Goal: Task Accomplishment & Management: Complete application form

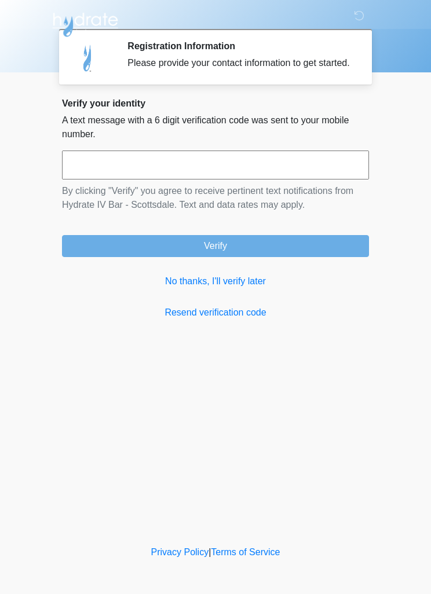
click at [250, 288] on link "No thanks, I'll verify later" at bounding box center [215, 281] width 307 height 14
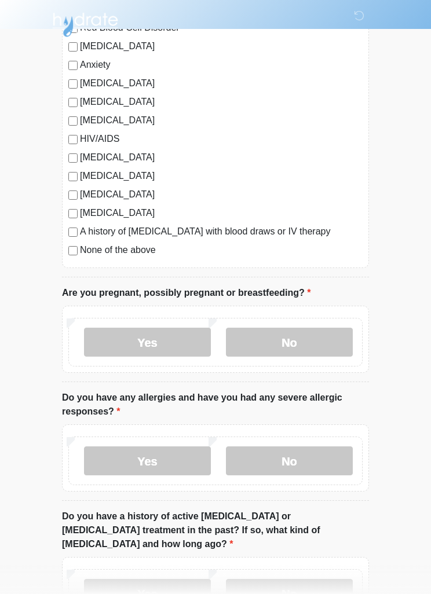
scroll to position [232, 0]
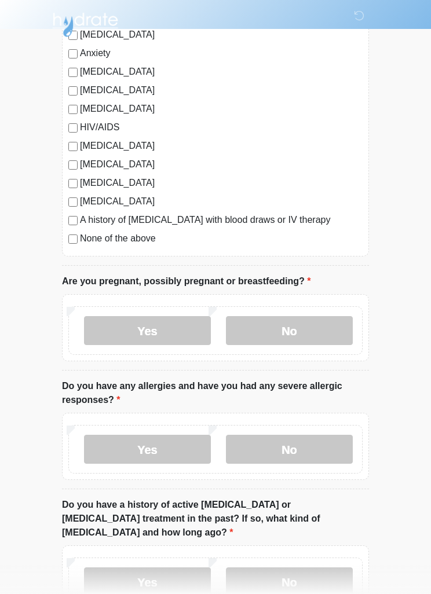
click at [263, 332] on label "No" at bounding box center [289, 330] width 127 height 29
click at [269, 448] on label "No" at bounding box center [289, 449] width 127 height 29
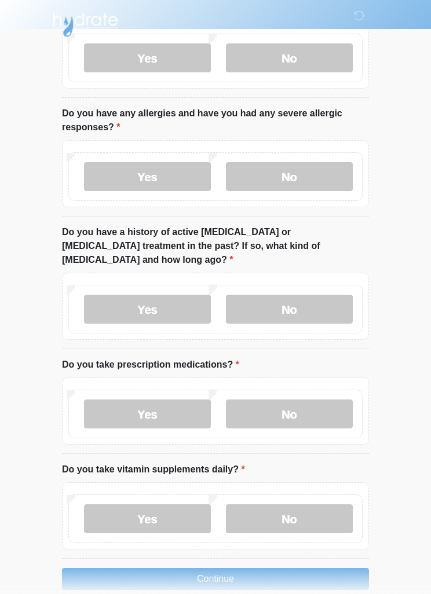
scroll to position [511, 0]
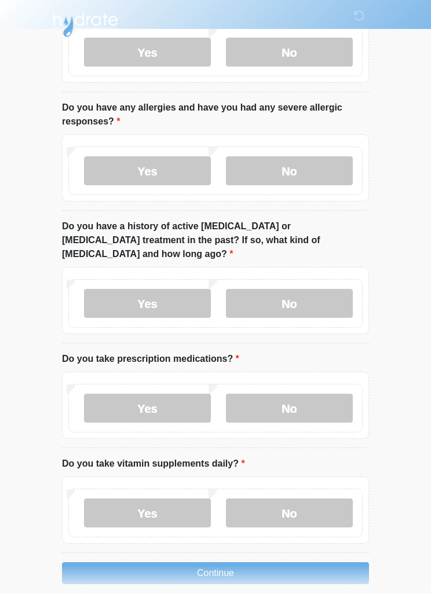
click at [259, 289] on label "No" at bounding box center [289, 303] width 127 height 29
click at [262, 402] on label "No" at bounding box center [289, 408] width 127 height 29
click at [109, 498] on label "Yes" at bounding box center [147, 512] width 127 height 29
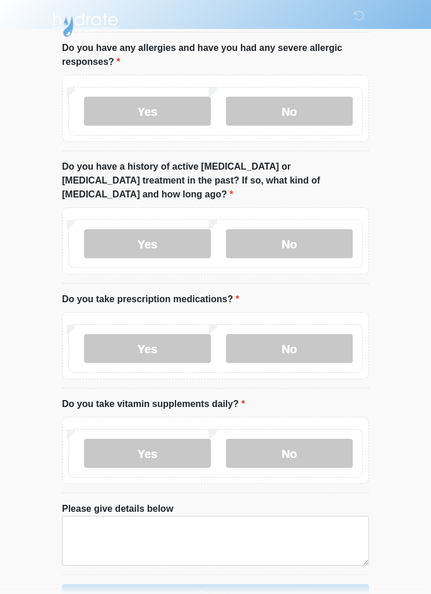
scroll to position [592, 0]
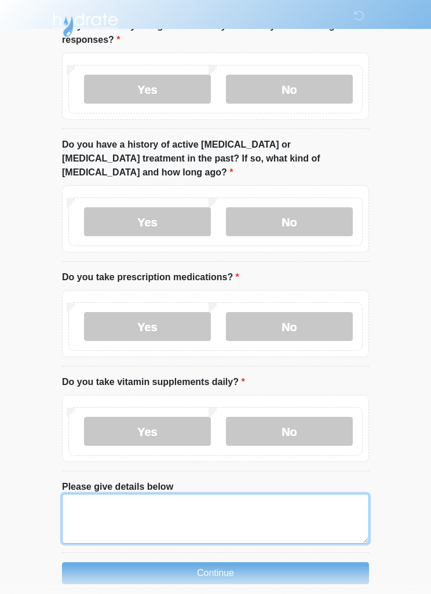
click at [91, 498] on textarea "Please give details below" at bounding box center [215, 519] width 307 height 50
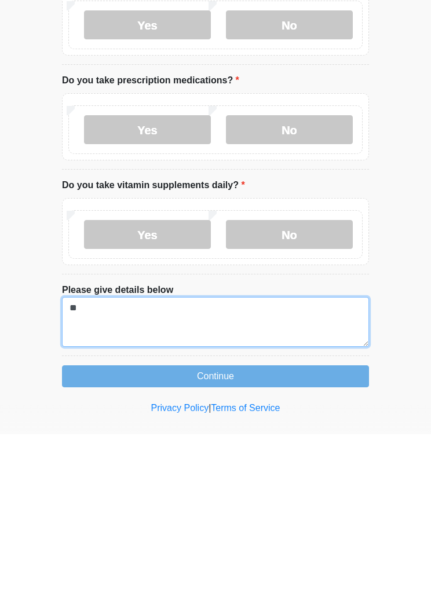
type textarea "*"
type textarea "**********"
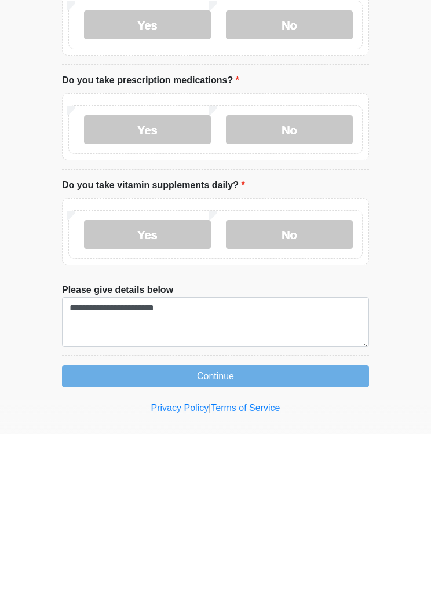
click at [97, 525] on button "Continue" at bounding box center [215, 536] width 307 height 22
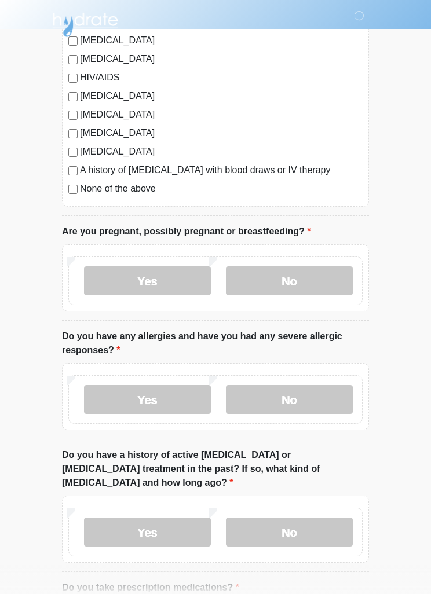
scroll to position [0, 0]
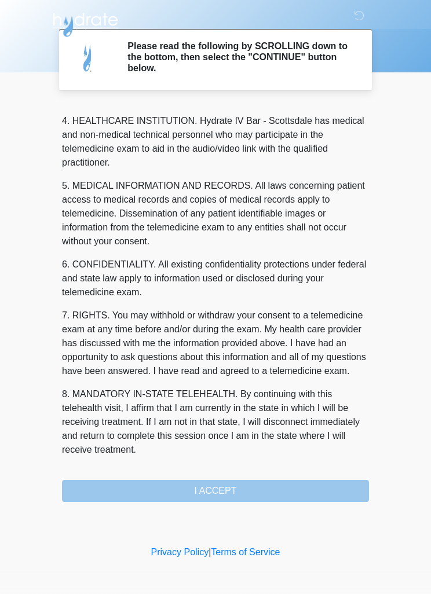
click at [128, 487] on button "I ACCEPT" at bounding box center [215, 491] width 307 height 22
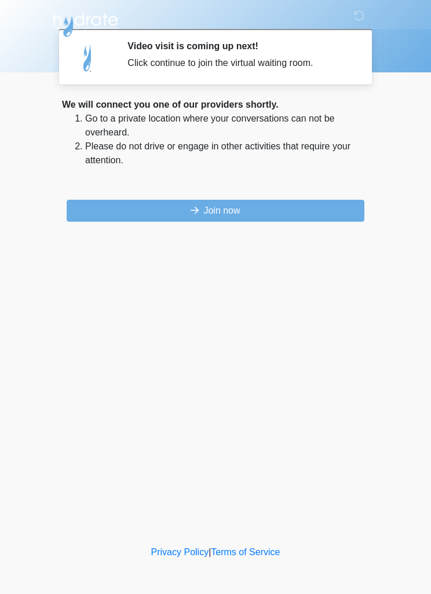
click at [146, 211] on button "Join now" at bounding box center [216, 211] width 298 height 22
